Goal: Information Seeking & Learning: Learn about a topic

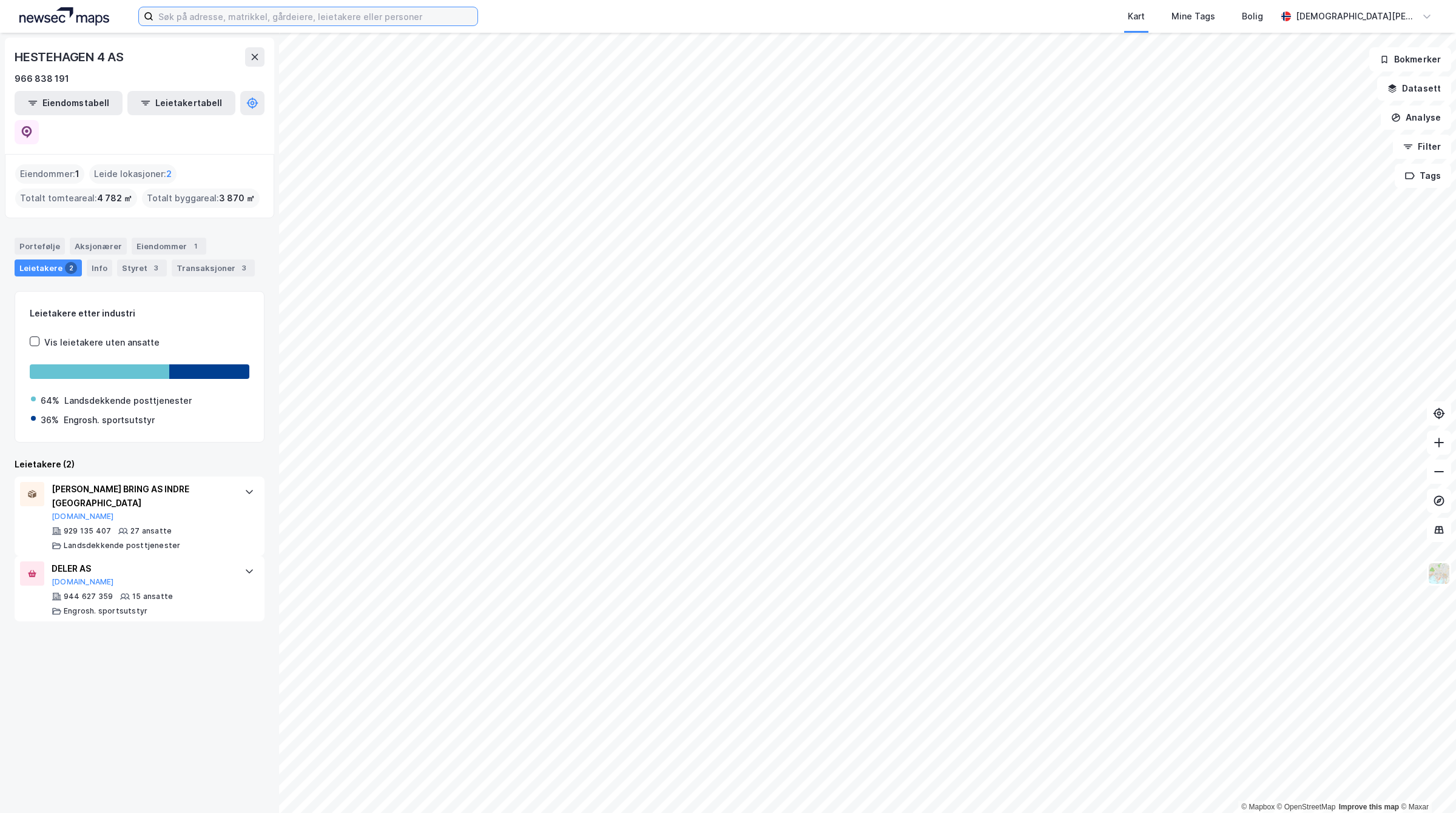
click at [212, 16] on input at bounding box center [315, 17] width 324 height 19
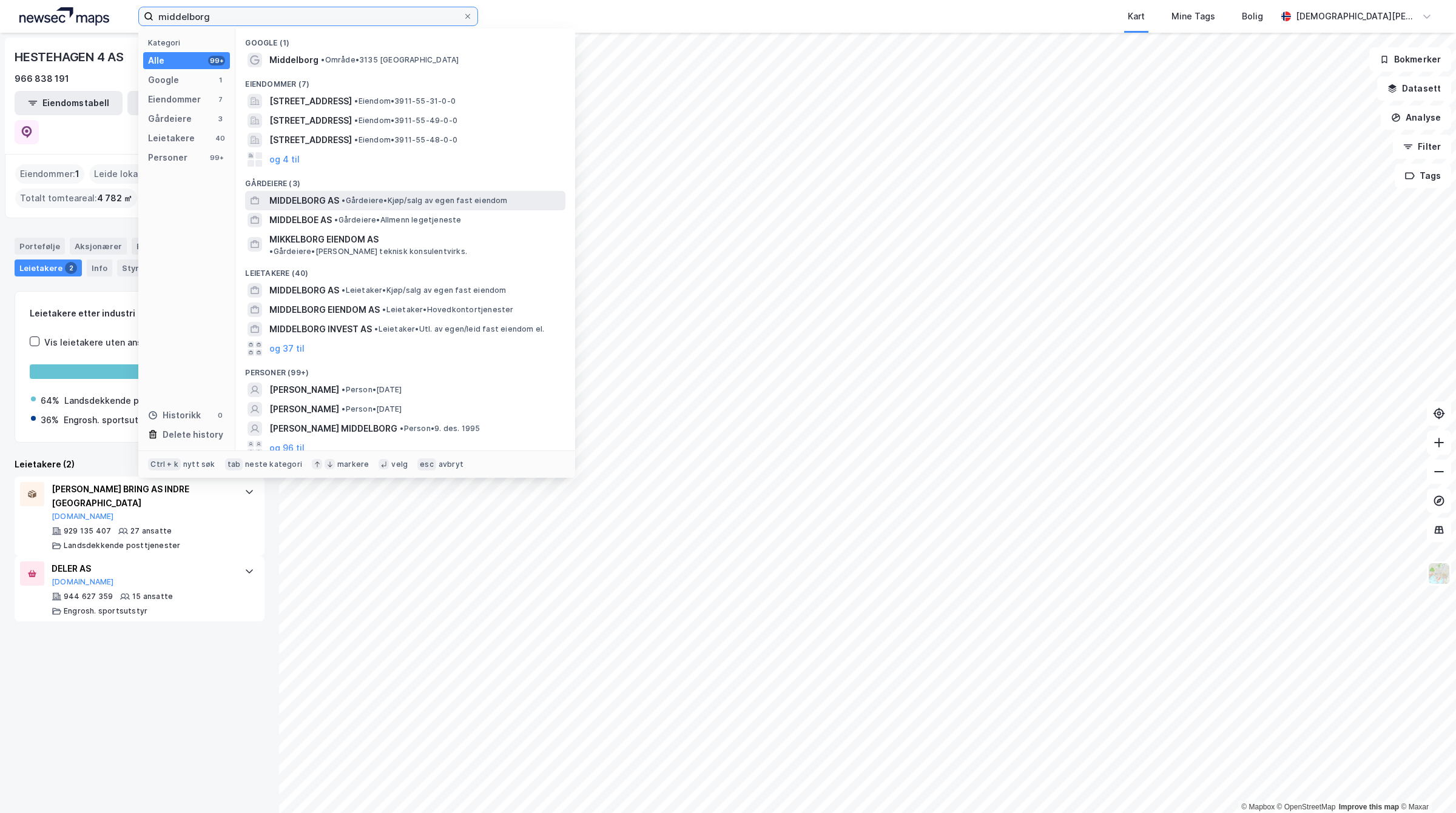
type input "middelborg"
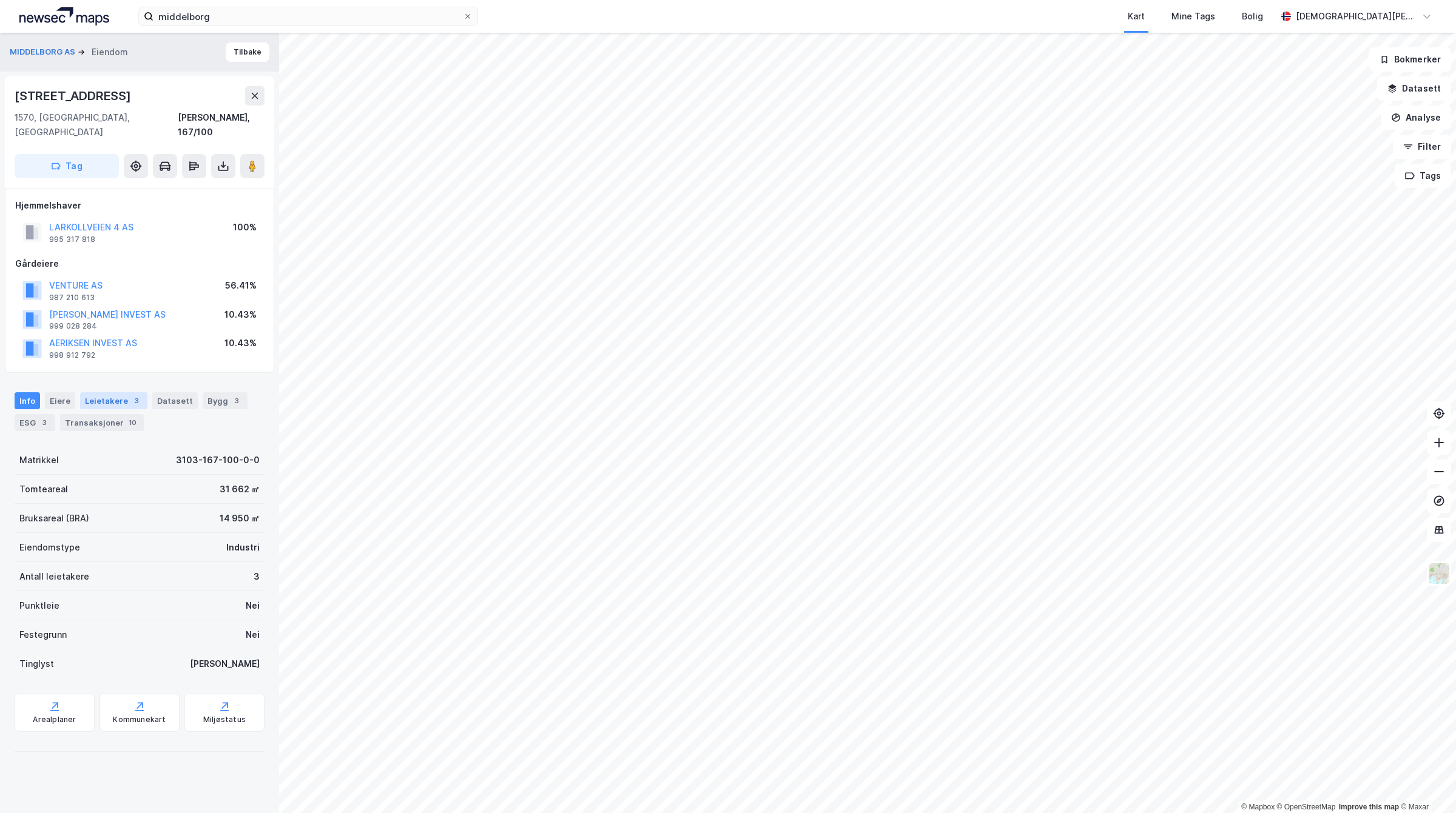
click at [108, 392] on div "Leietakere 3" at bounding box center [113, 400] width 68 height 17
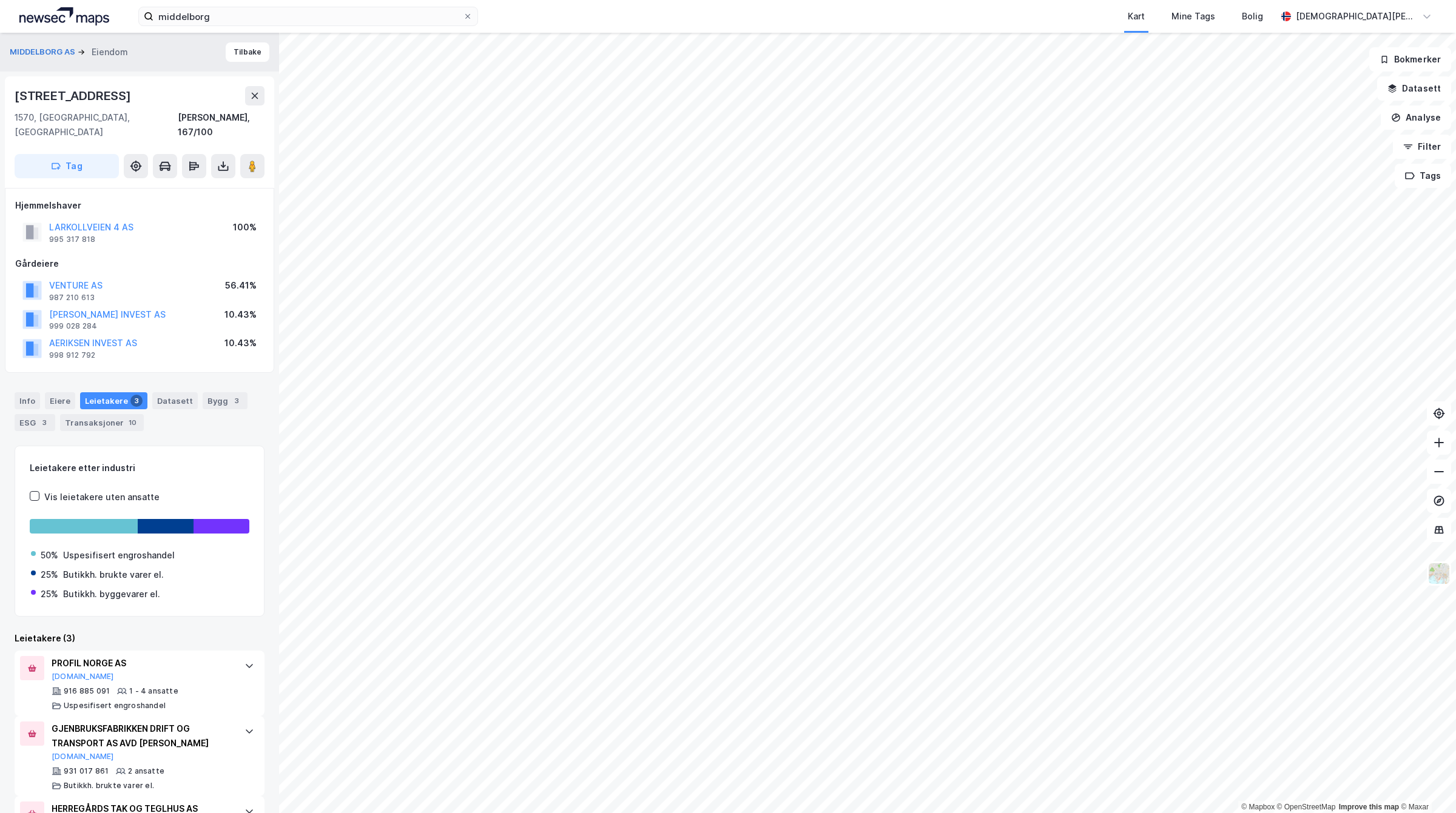
click at [103, 220] on div "LARKOLLVEIEN 4 AS" at bounding box center [91, 227] width 84 height 15
click at [0, 0] on button "LARKOLLVEIEN 4 AS" at bounding box center [0, 0] width 0 height 0
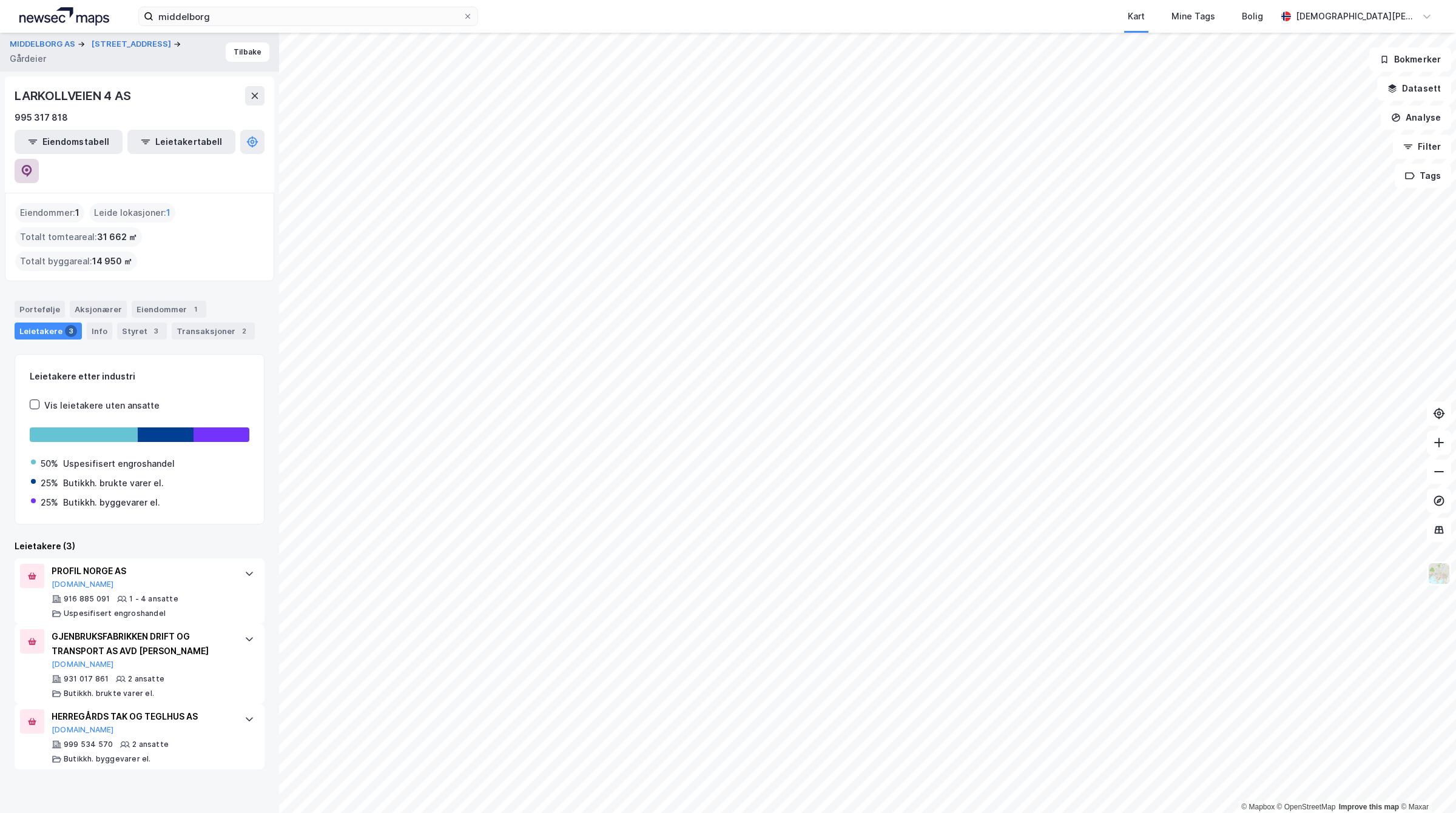
click at [39, 159] on button at bounding box center [27, 171] width 24 height 24
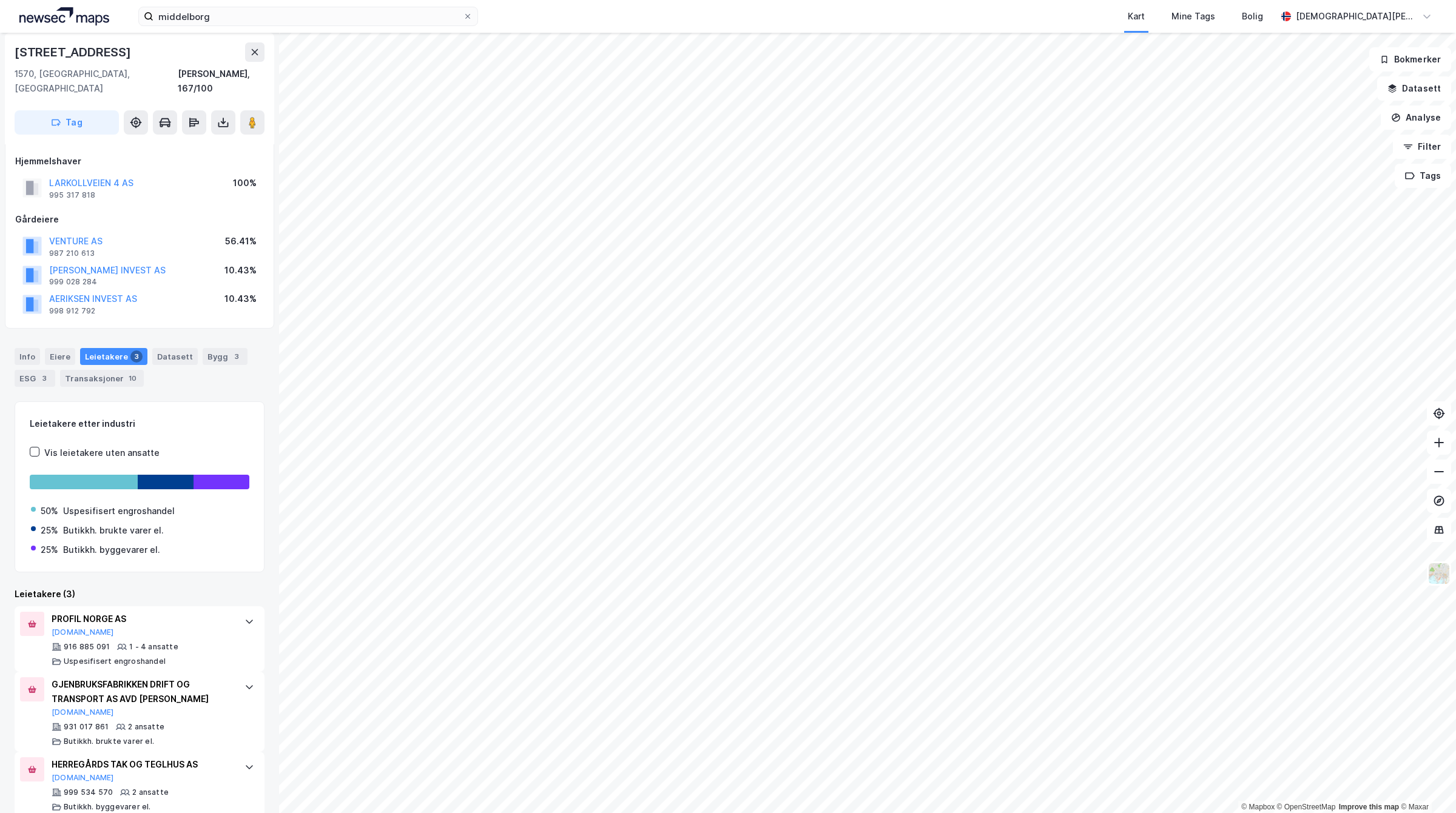
scroll to position [48, 0]
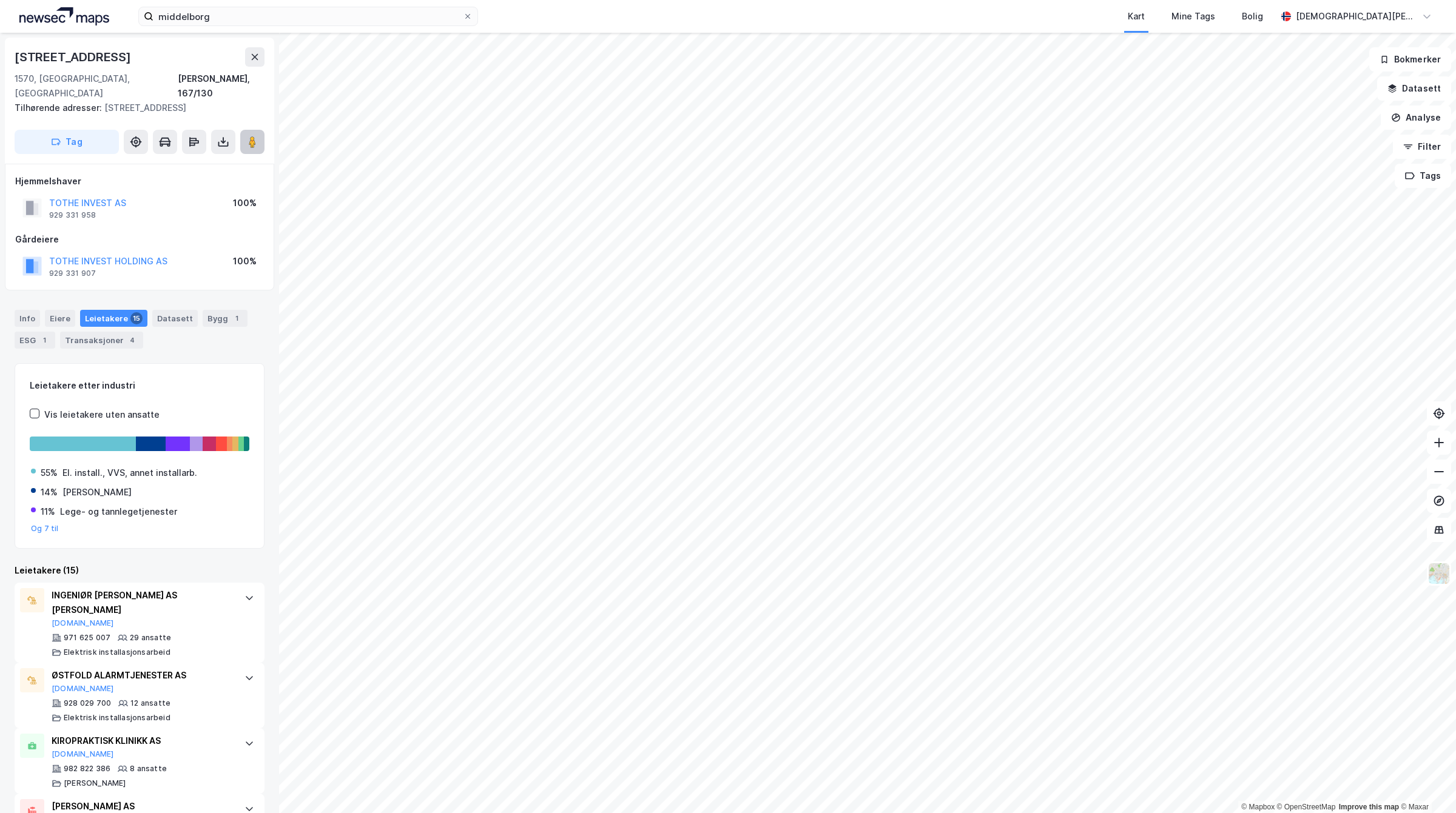
click at [245, 130] on button at bounding box center [252, 142] width 24 height 24
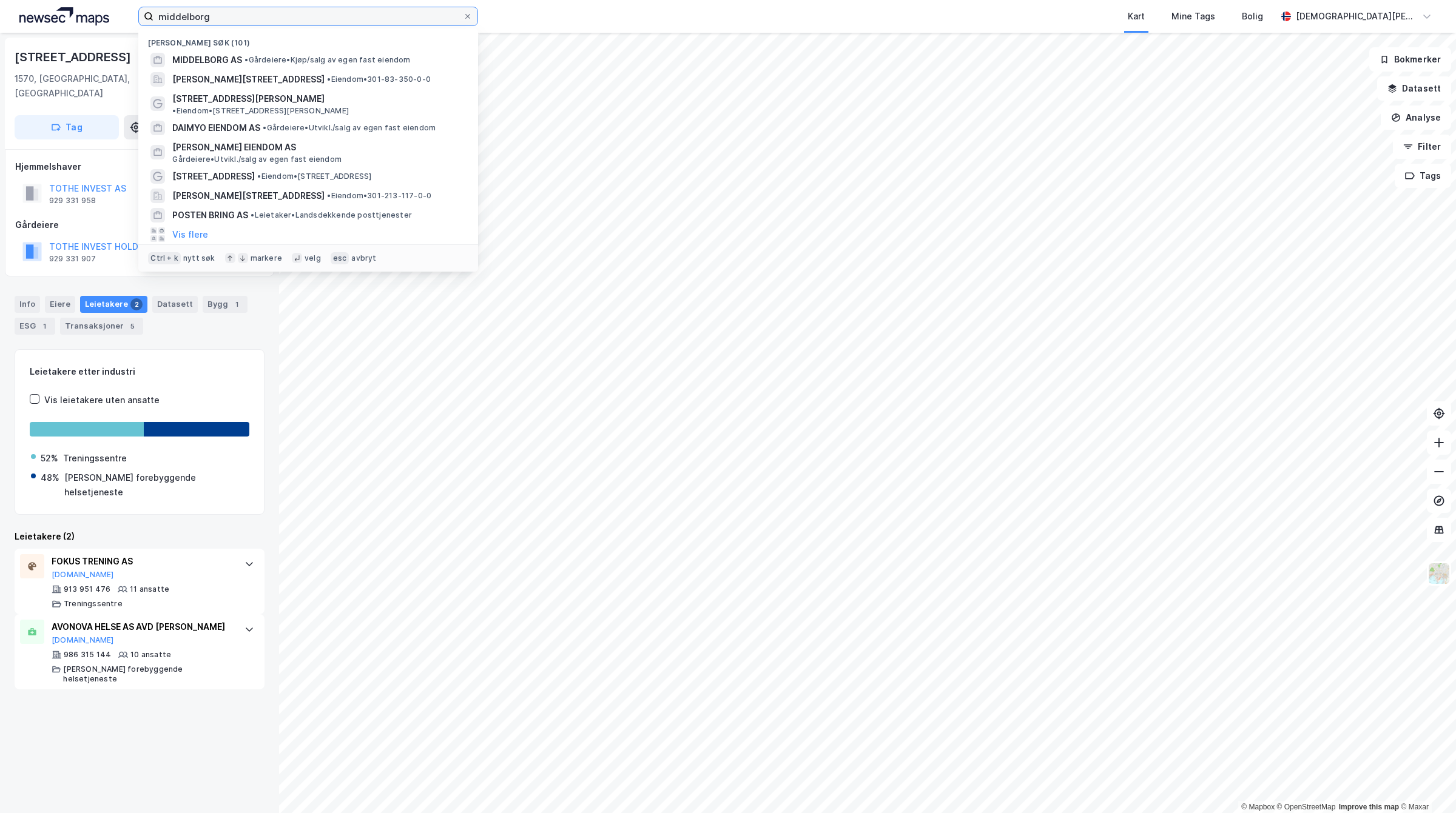
click at [260, 22] on input "middelborg" at bounding box center [309, 17] width 310 height 19
click at [237, 56] on span "MIDDELBORG AS" at bounding box center [207, 60] width 70 height 15
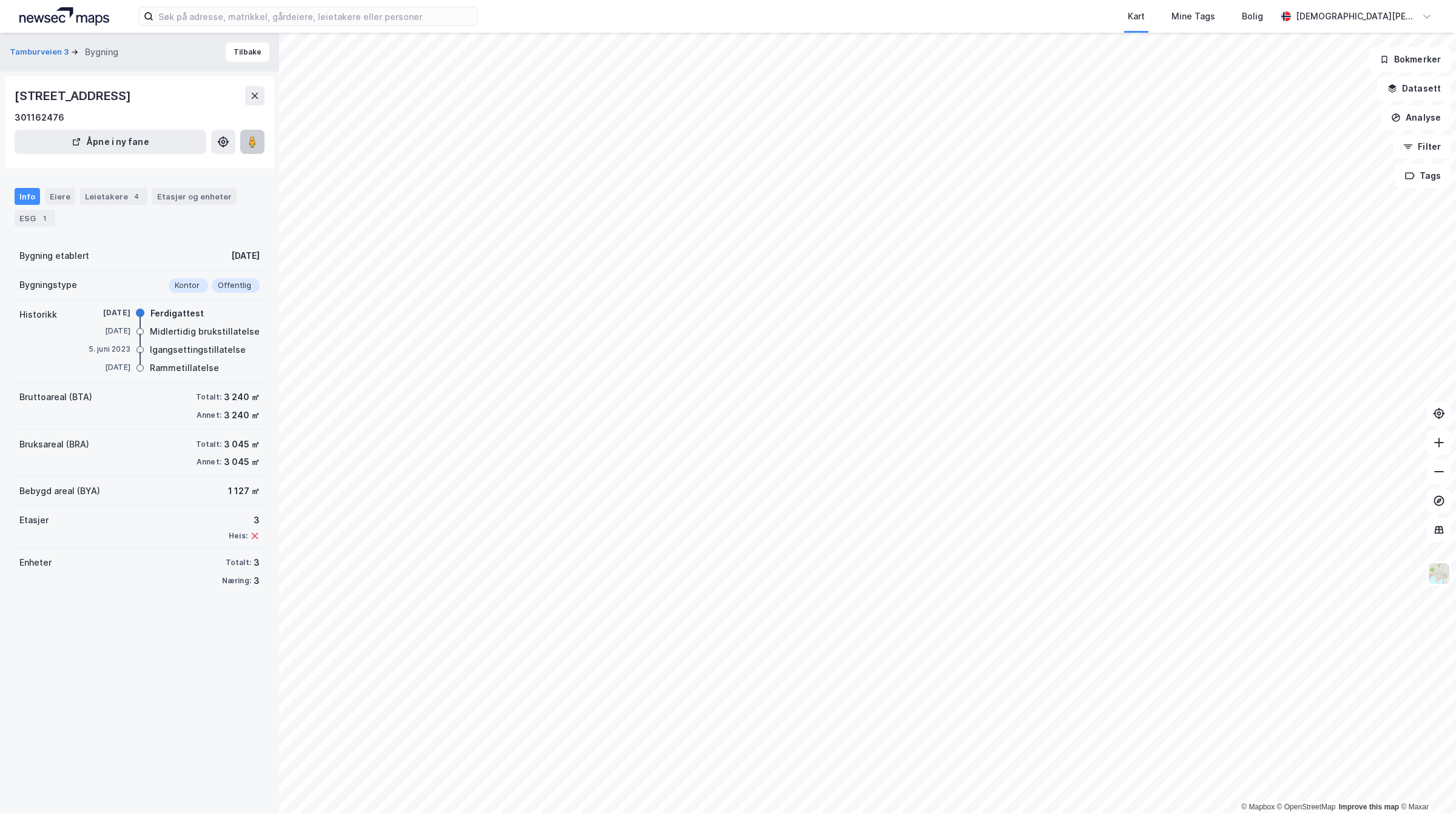
click at [259, 136] on button at bounding box center [252, 142] width 24 height 24
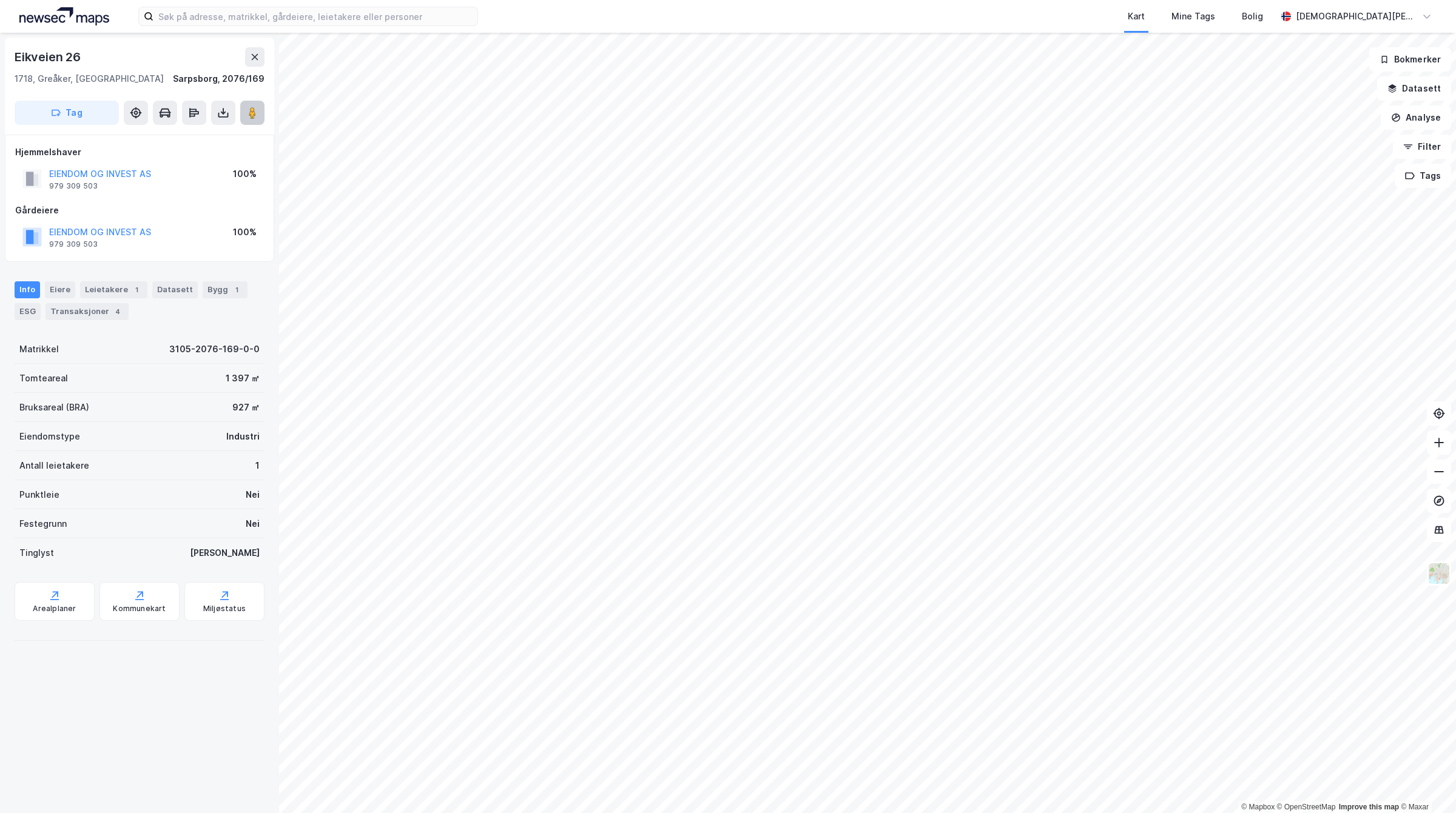
click at [245, 112] on button at bounding box center [252, 113] width 24 height 24
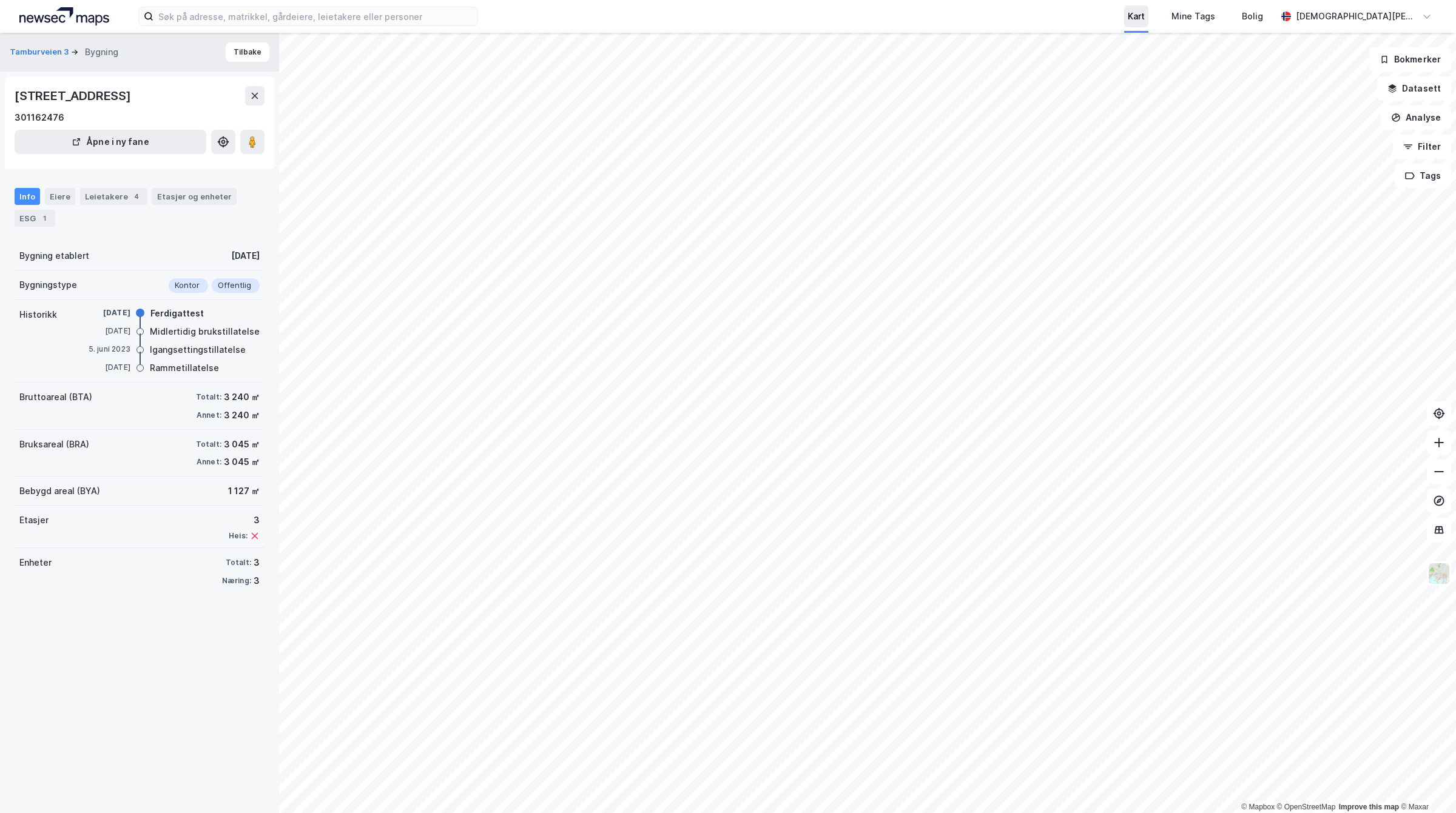
click at [1207, 7] on div "Kart Mine Tags Bolig Christian Westad © Mapbox © OpenStreetMap Improve this map…" at bounding box center [728, 406] width 1456 height 813
click at [174, 98] on div "© Mapbox © OpenStreetMap Improve this map © Maxar Tamburveien 3 Bygning Tilbake…" at bounding box center [728, 423] width 1456 height 781
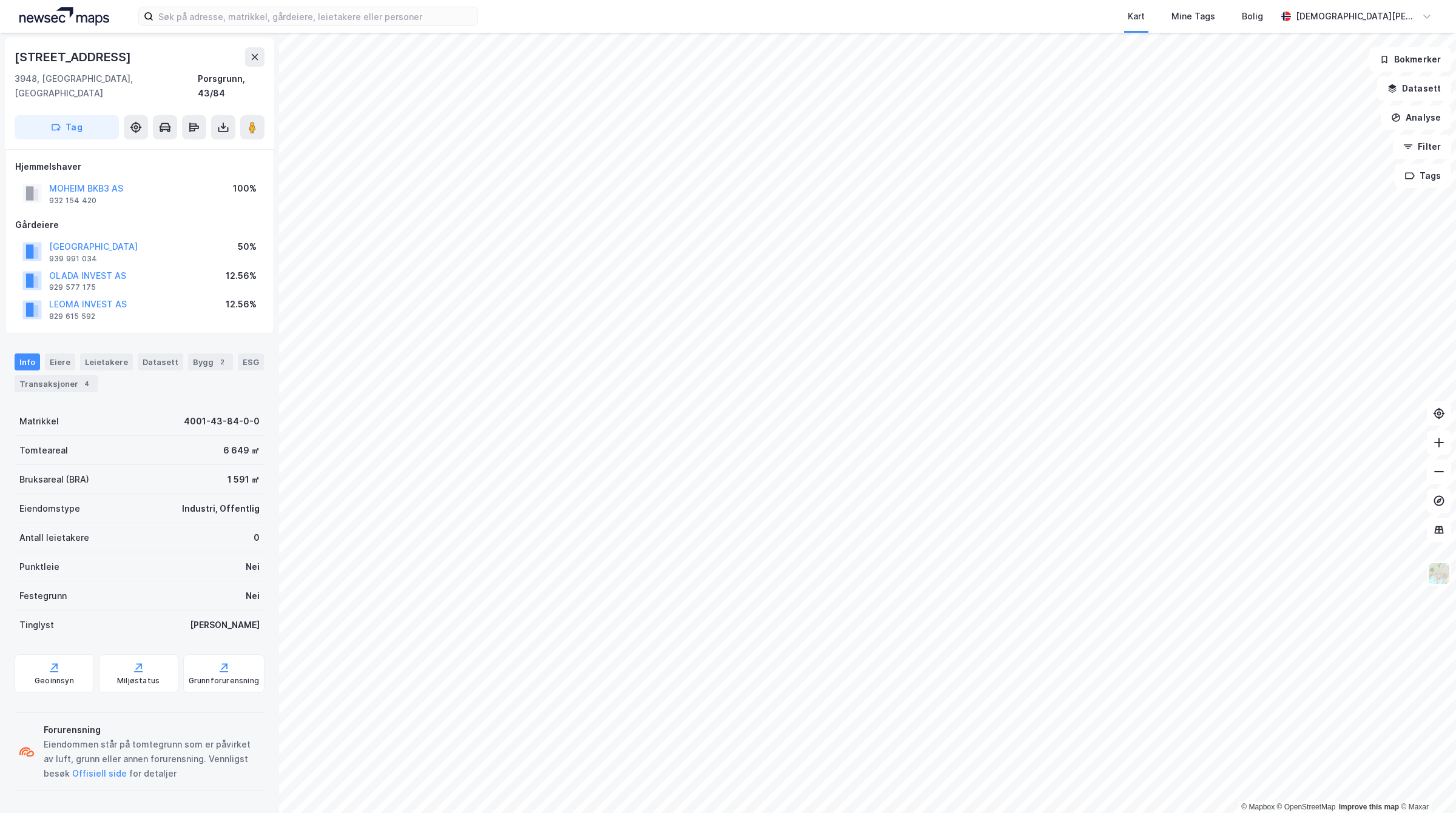
click at [99, 182] on div "MOHEIM BKB3 AS" at bounding box center [86, 189] width 74 height 15
click at [0, 0] on button "MOHEIM BKB3 AS" at bounding box center [0, 0] width 0 height 0
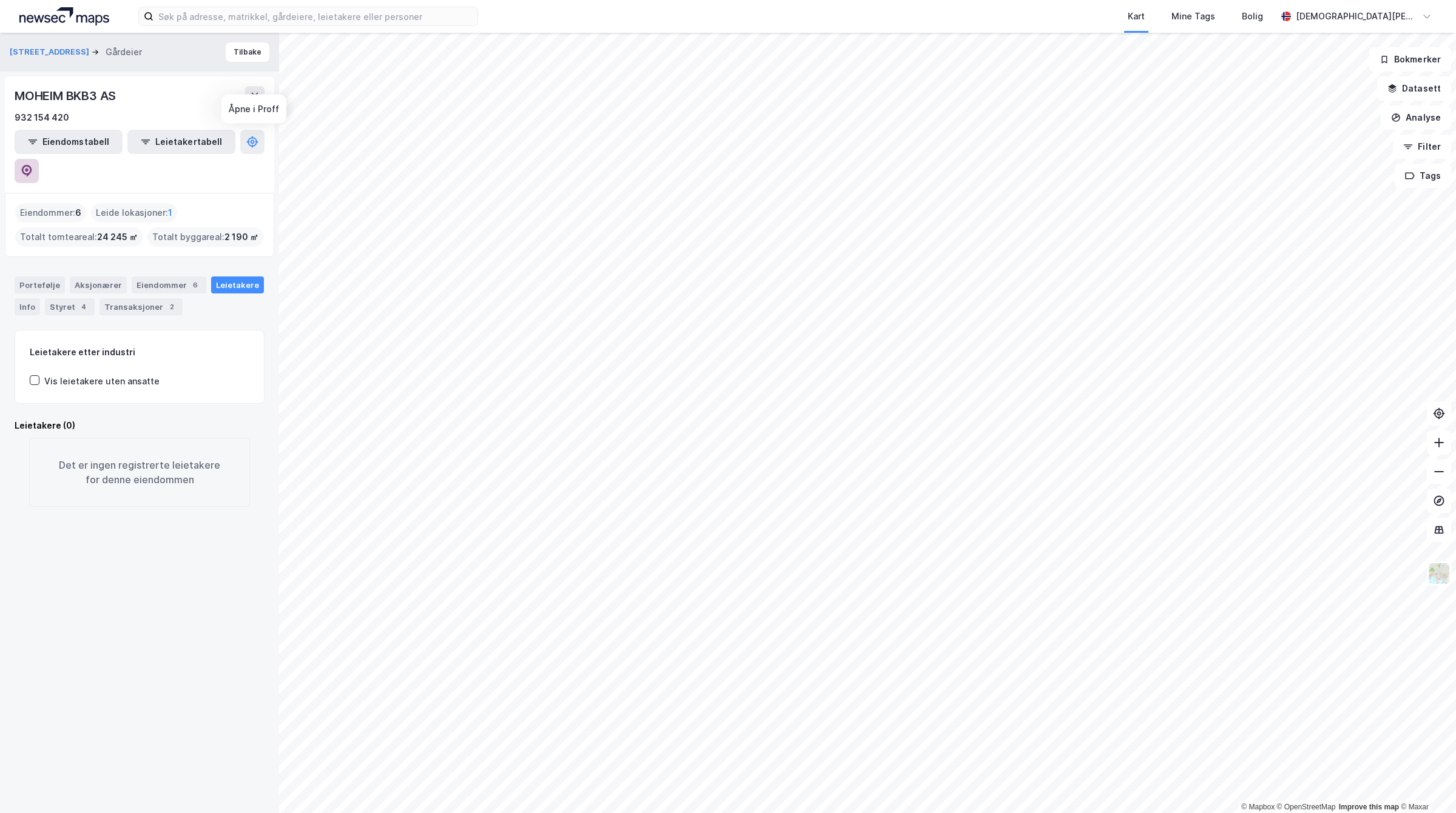
click at [39, 159] on button at bounding box center [27, 171] width 24 height 24
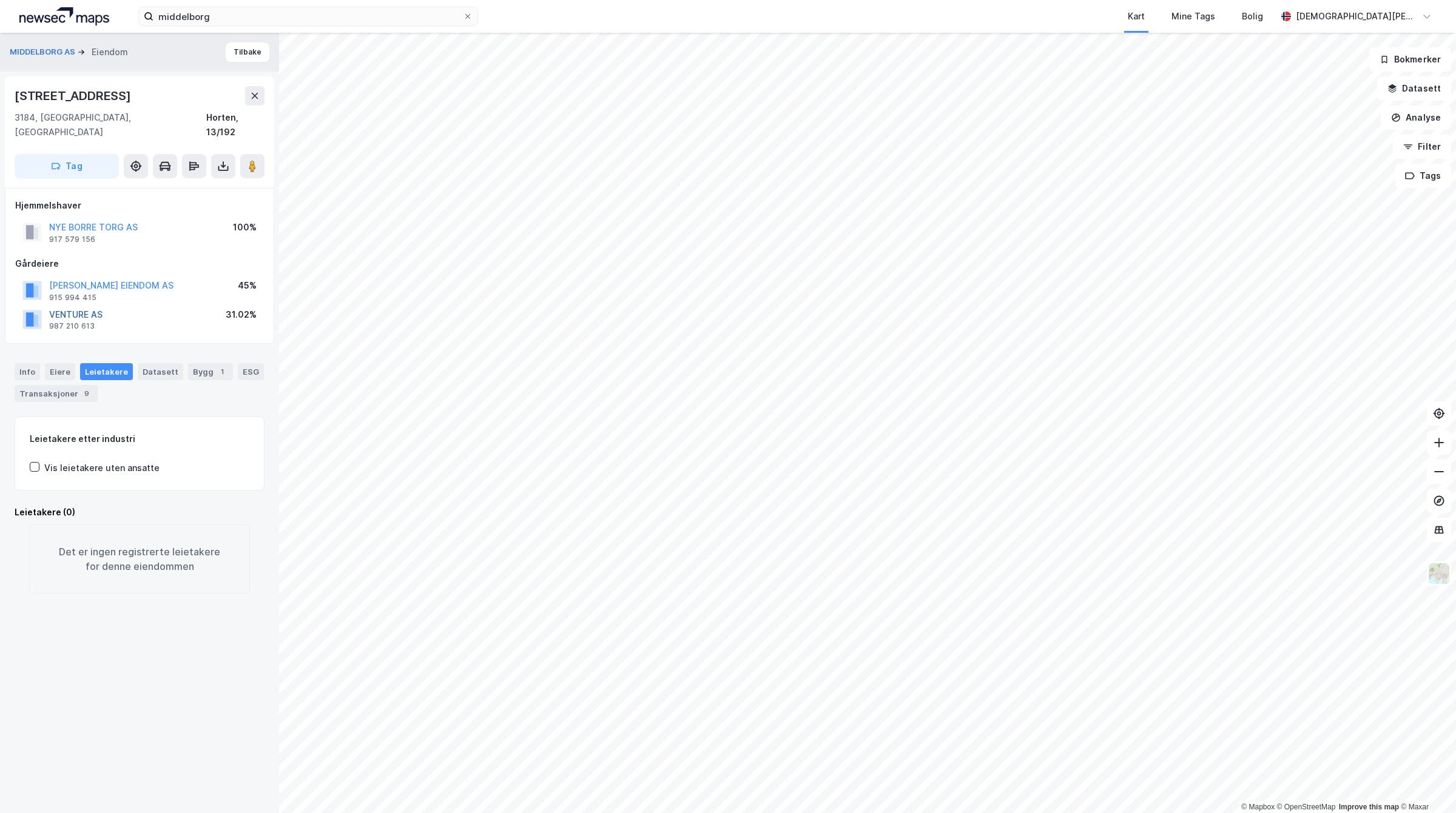
click at [0, 0] on button "VENTURE AS" at bounding box center [0, 0] width 0 height 0
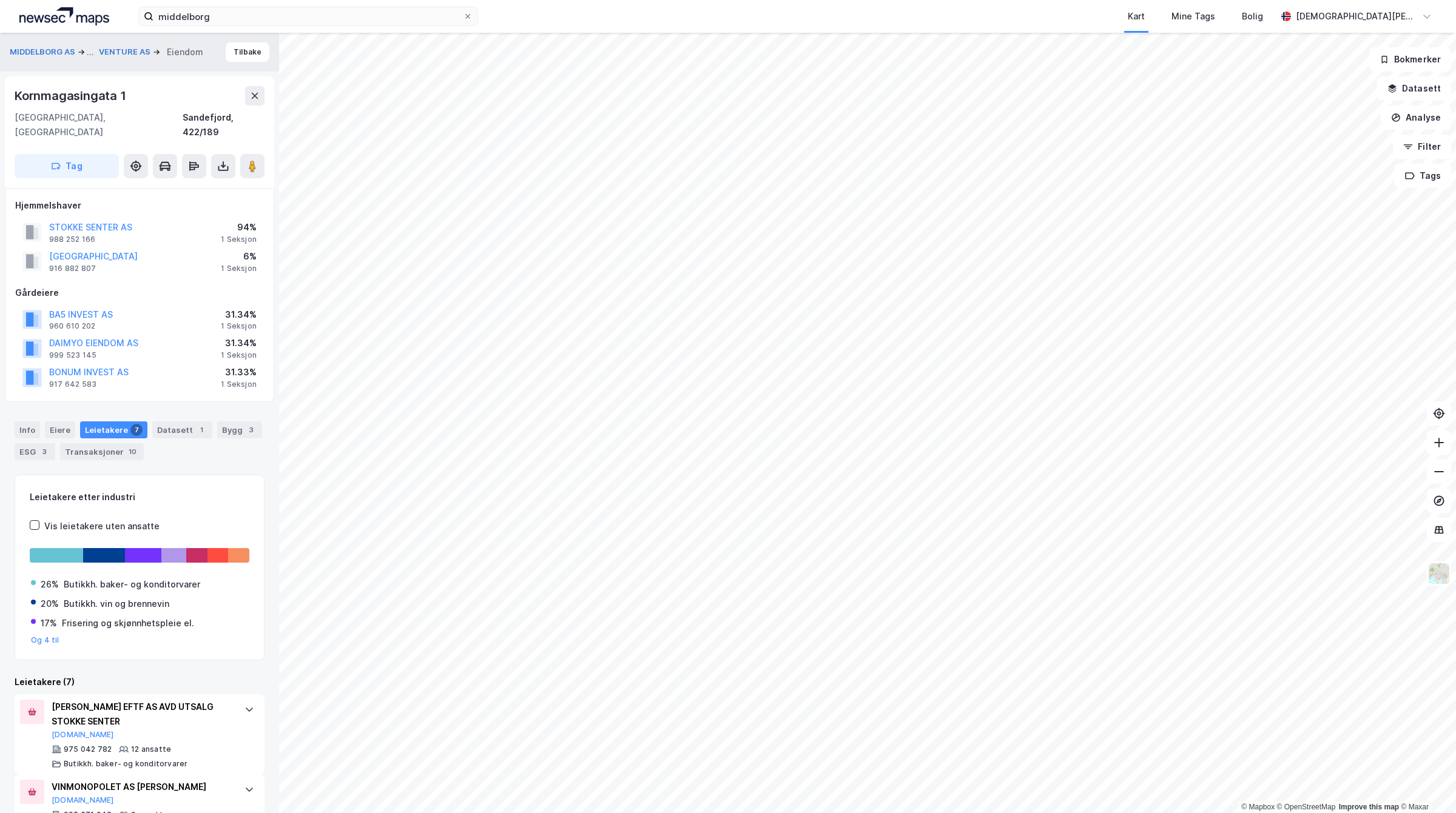
click at [73, 220] on div "STOKKE SENTER AS" at bounding box center [91, 227] width 83 height 15
click at [0, 0] on button "STOKKE SENTER AS" at bounding box center [0, 0] width 0 height 0
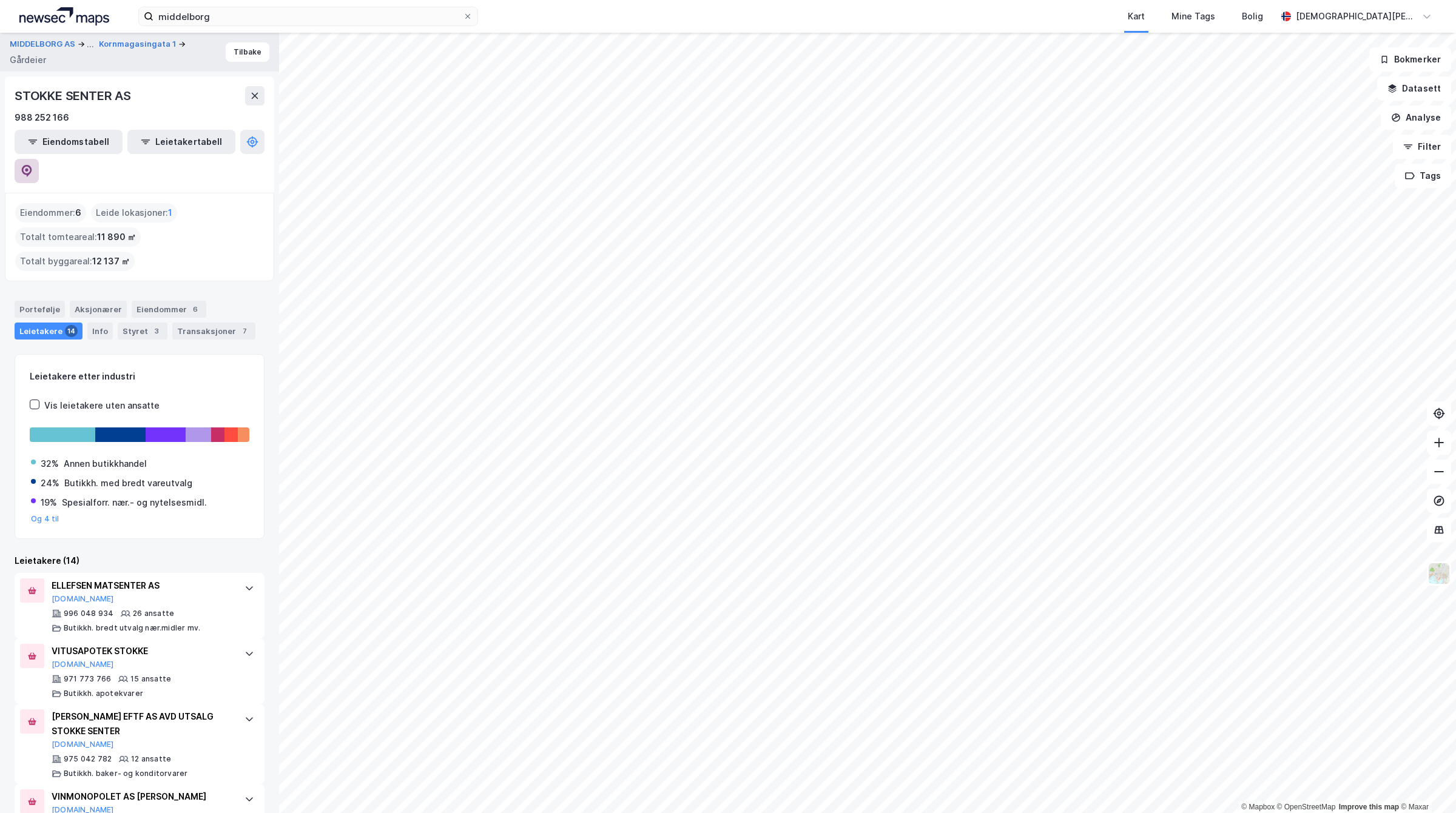
click at [32, 165] on icon at bounding box center [26, 171] width 12 height 12
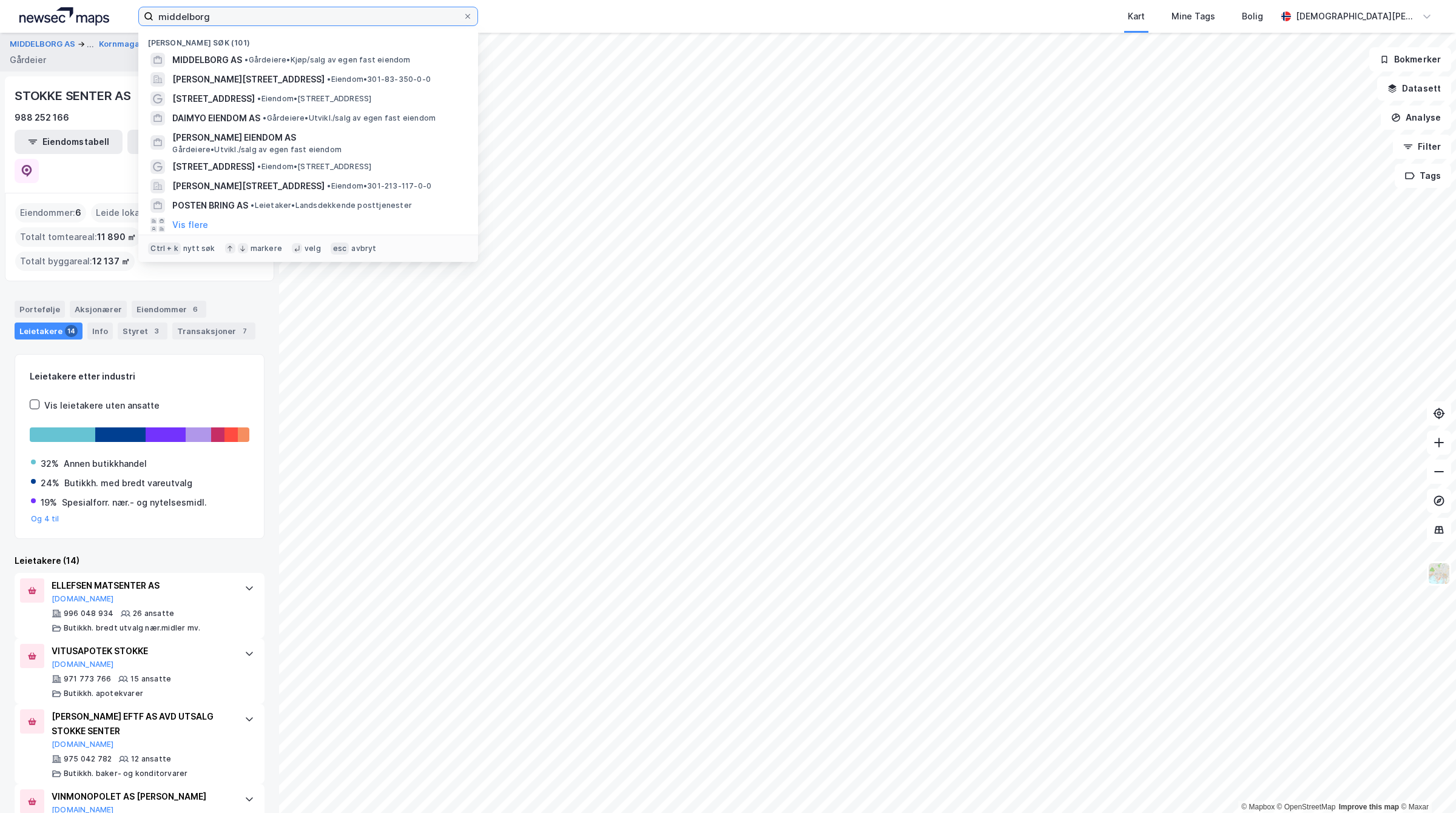
drag, startPoint x: 225, startPoint y: 10, endPoint x: 0, endPoint y: 15, distance: 225.1
click at [0, 15] on div "middelborg Nylige søk (101) MIDDELBORG AS • Gårdeiere • Kjøp/salg av egen fast …" at bounding box center [728, 16] width 1456 height 32
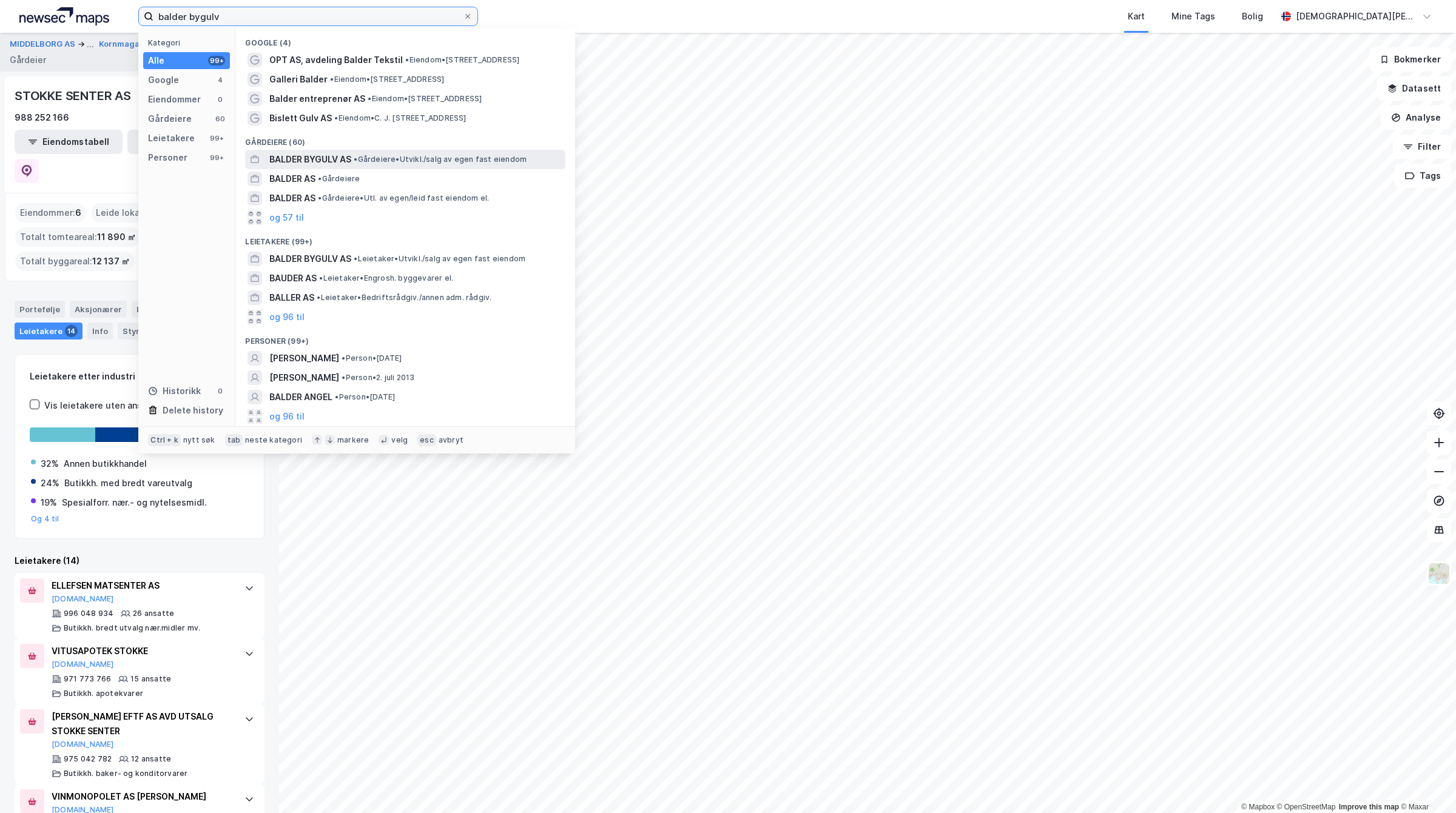
type input "balder bygulv"
